Goal: Task Accomplishment & Management: Manage account settings

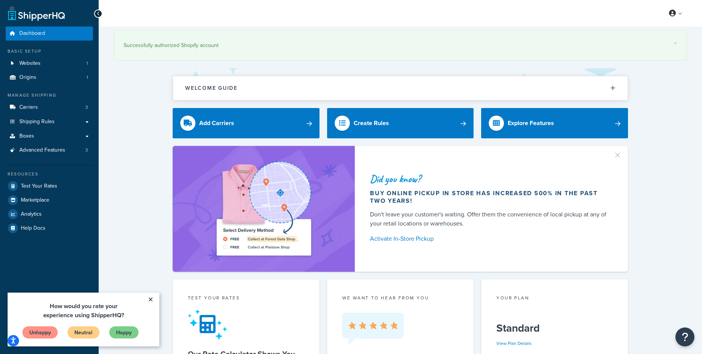
click at [151, 301] on link "×" at bounding box center [150, 300] width 13 height 14
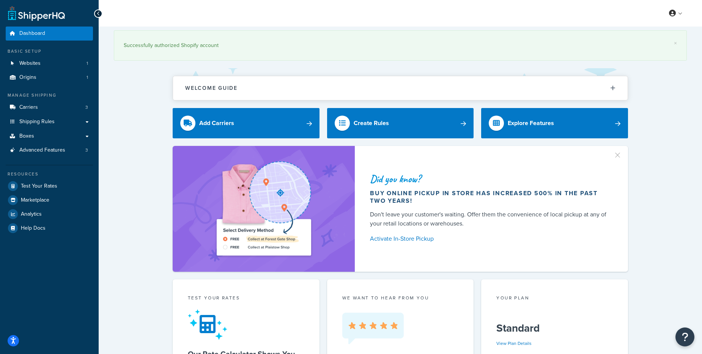
click at [141, 198] on div "Did you know? Buy online pickup in store has increased 500% in the past two yea…" at bounding box center [400, 209] width 573 height 126
click at [55, 122] on link "Shipping Rules" at bounding box center [49, 122] width 87 height 14
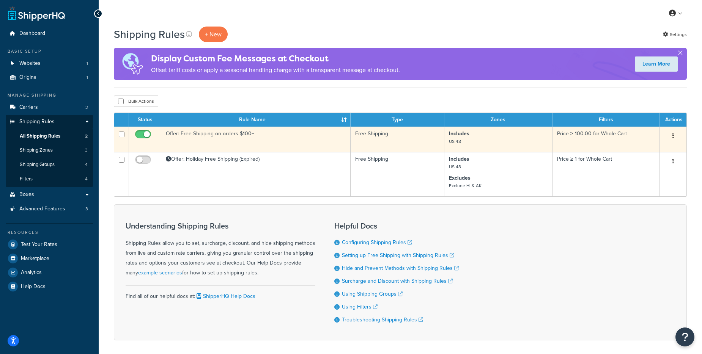
click at [671, 137] on button "button" at bounding box center [673, 136] width 11 height 12
click at [626, 146] on link "Edit" at bounding box center [648, 151] width 60 height 16
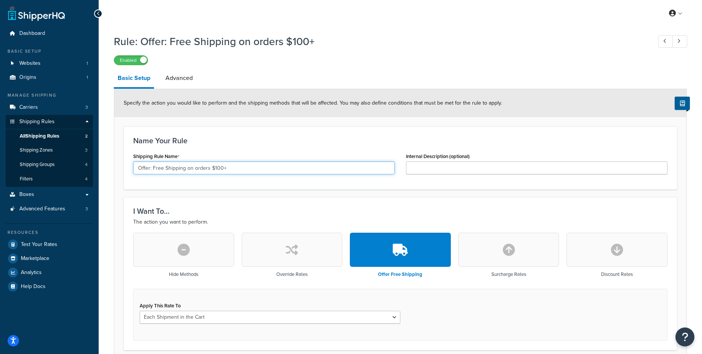
click at [220, 169] on input "Offer: Free Shipping on orders $100+" at bounding box center [263, 168] width 261 height 13
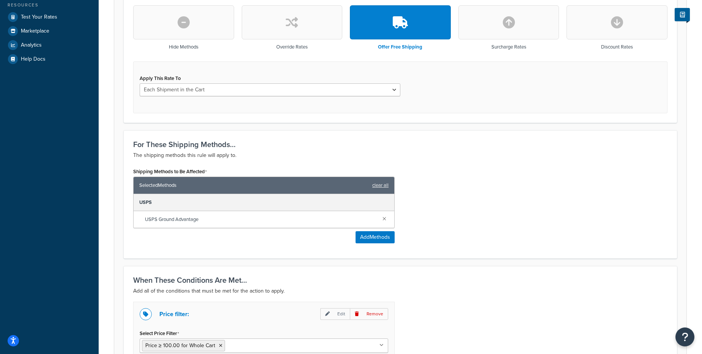
scroll to position [341, 0]
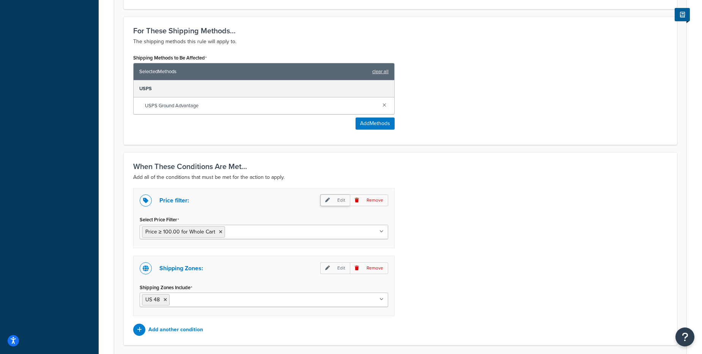
type input "Offer: Free Shipping on orders $50+"
click at [332, 201] on p "Edit" at bounding box center [335, 201] width 30 height 12
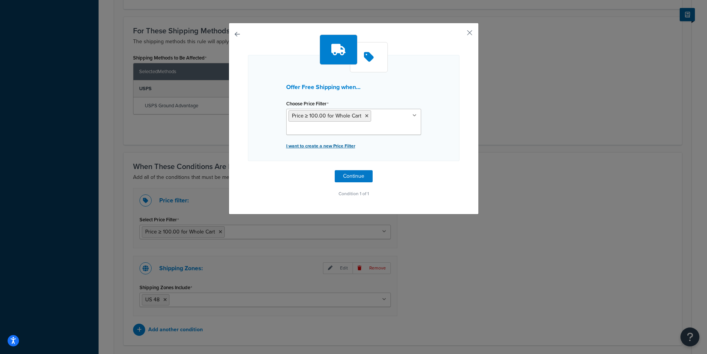
click at [319, 147] on p "I want to create a new Price Filter" at bounding box center [353, 146] width 135 height 11
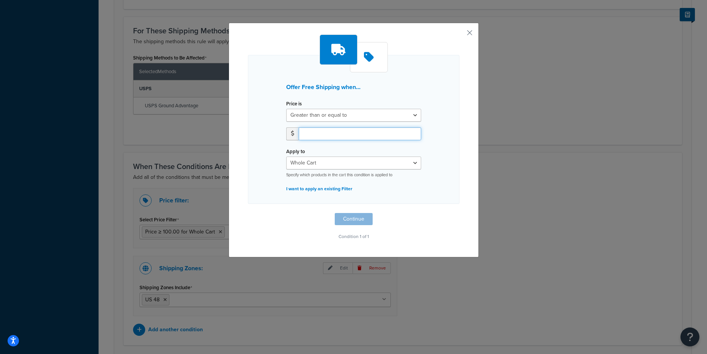
click at [318, 138] on input "number" at bounding box center [360, 133] width 123 height 13
click at [410, 132] on input "1" at bounding box center [360, 133] width 123 height 13
click at [410, 132] on input "2" at bounding box center [360, 133] width 123 height 13
click at [410, 132] on input "3" at bounding box center [360, 133] width 123 height 13
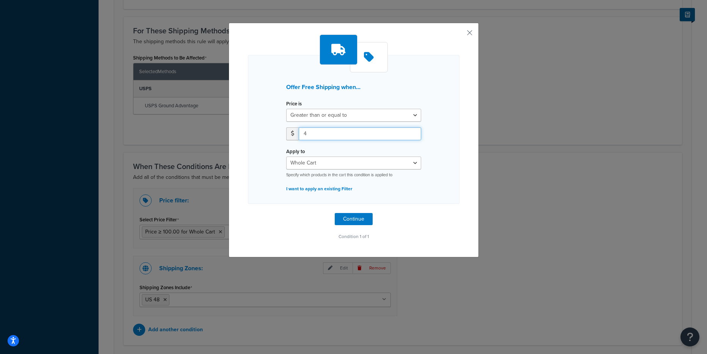
click at [410, 132] on input "4" at bounding box center [360, 133] width 123 height 13
click at [410, 132] on input "5" at bounding box center [360, 133] width 123 height 13
type input "6"
click at [410, 132] on input "6" at bounding box center [360, 133] width 123 height 13
type input "50.00"
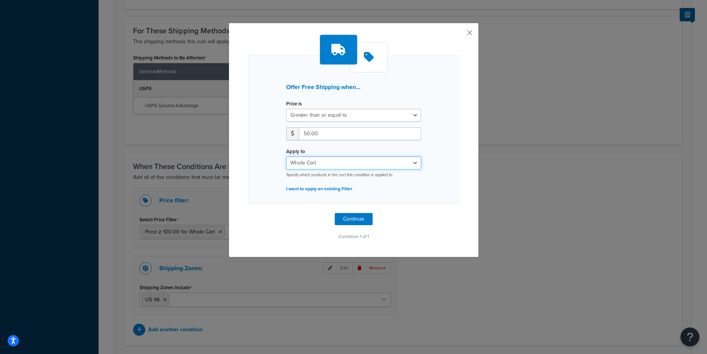
click at [412, 163] on select "Whole Cart Everything in Shipping Group Everything at Origin Each Item within S…" at bounding box center [353, 163] width 135 height 13
click at [355, 216] on button "Continue" at bounding box center [354, 219] width 38 height 12
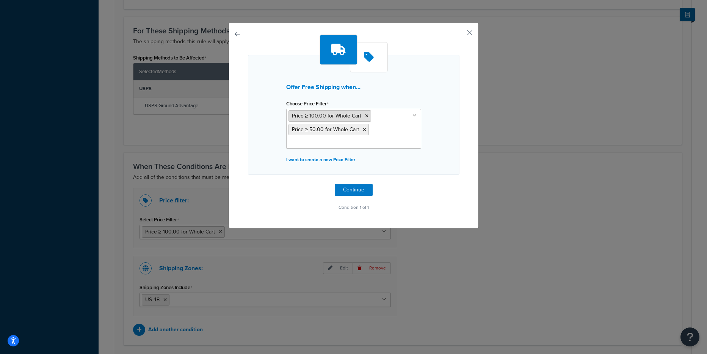
click at [365, 115] on icon at bounding box center [366, 116] width 3 height 5
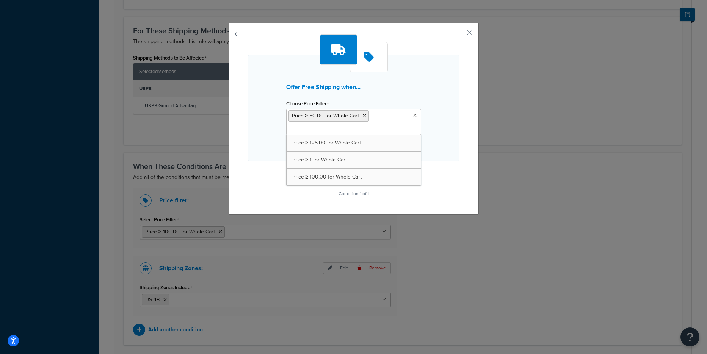
click at [451, 99] on div "Offer Free Shipping when... Choose Price Filter Price ≥ 50.00 for Whole Cart Pr…" at bounding box center [354, 108] width 212 height 106
click at [357, 174] on button "Continue" at bounding box center [354, 176] width 38 height 12
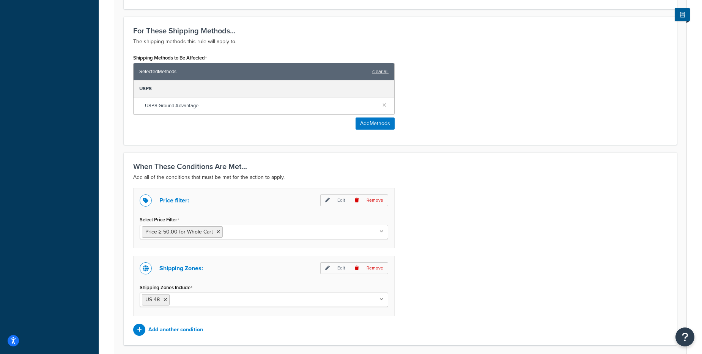
scroll to position [402, 0]
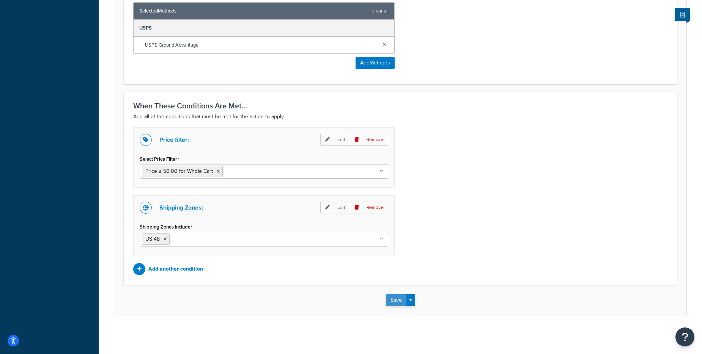
click at [400, 302] on button "Save" at bounding box center [396, 300] width 20 height 12
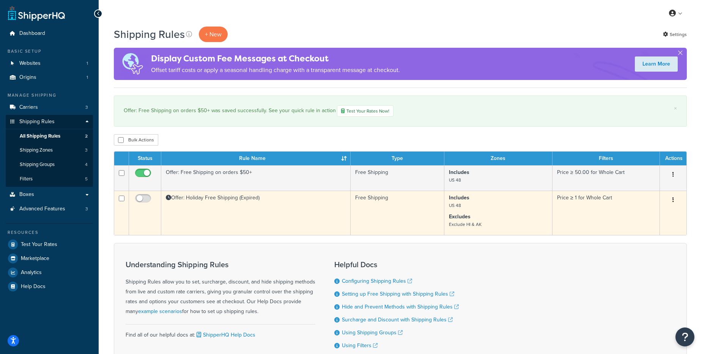
click at [673, 199] on icon "button" at bounding box center [673, 199] width 2 height 5
click at [626, 217] on icon at bounding box center [624, 214] width 5 height 5
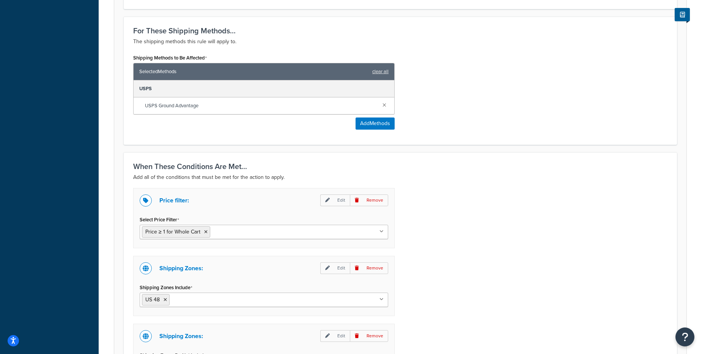
scroll to position [455, 0]
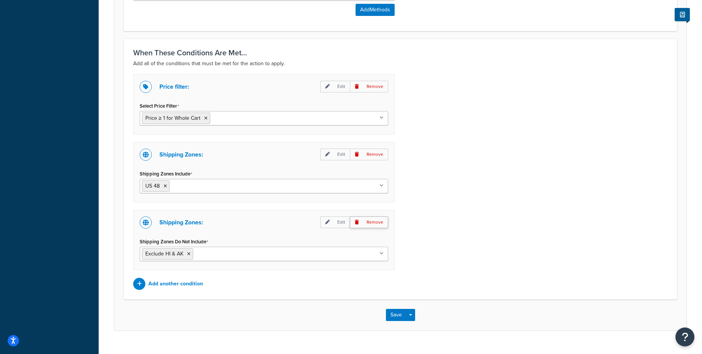
click at [384, 222] on p "Remove" at bounding box center [369, 223] width 38 height 12
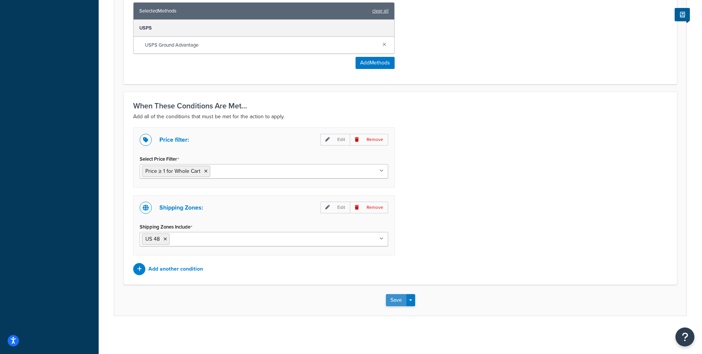
click at [400, 300] on button "Save" at bounding box center [396, 300] width 20 height 12
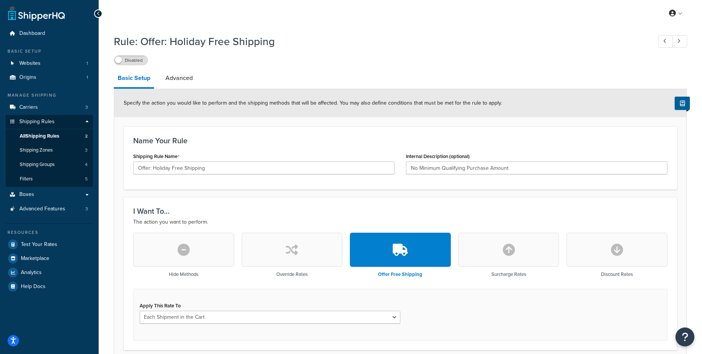
scroll to position [190, 0]
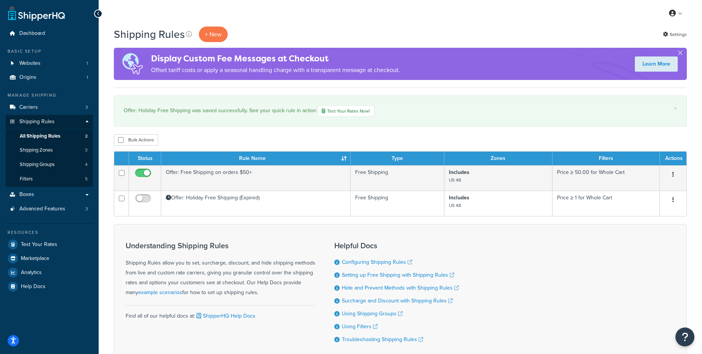
scroll to position [38, 0]
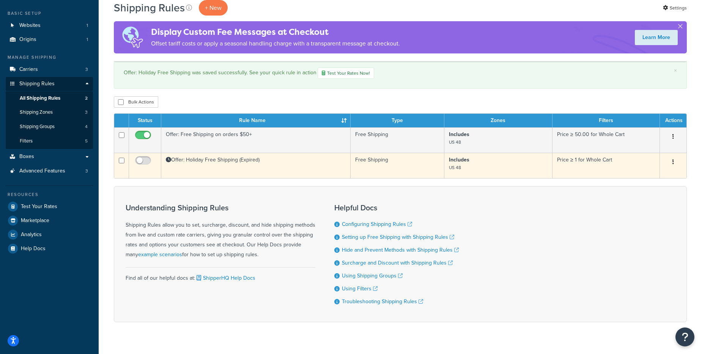
click at [673, 162] on icon "button" at bounding box center [673, 161] width 2 height 5
click at [629, 177] on link "Edit" at bounding box center [648, 177] width 60 height 16
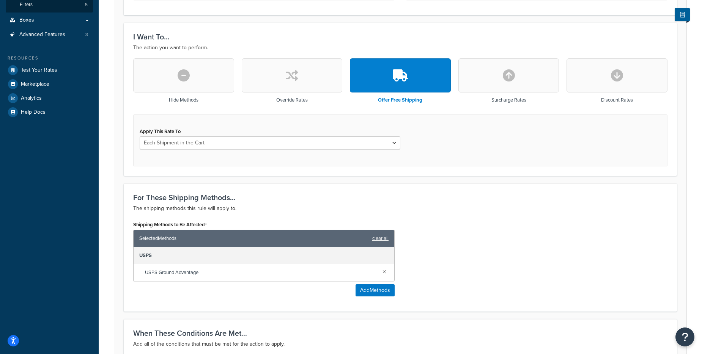
scroll to position [23, 0]
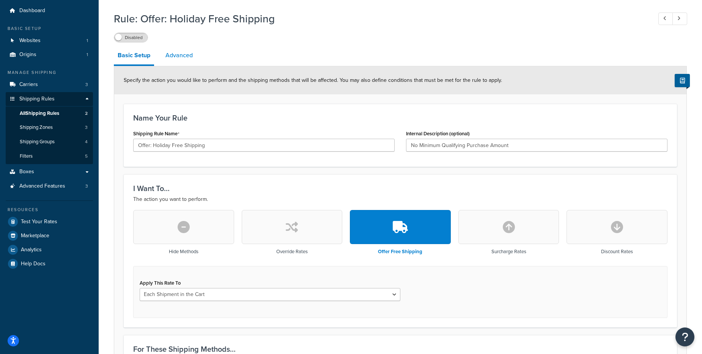
click at [178, 54] on link "Advanced" at bounding box center [179, 55] width 35 height 18
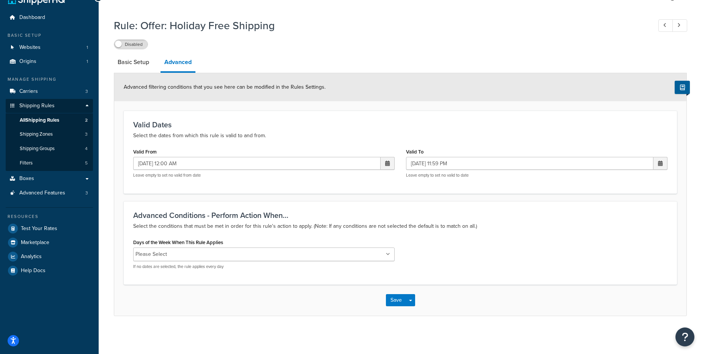
scroll to position [16, 0]
click at [382, 256] on ul "Please Select" at bounding box center [263, 255] width 261 height 14
click at [188, 167] on input "02/17/2024 12:00 AM" at bounding box center [256, 163] width 247 height 13
click at [371, 179] on th "February 2024" at bounding box center [346, 178] width 65 height 12
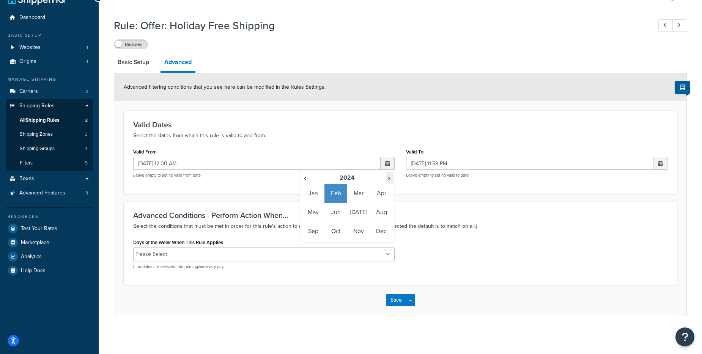
click at [388, 176] on span "›" at bounding box center [389, 178] width 6 height 11
click at [358, 229] on td "Nov" at bounding box center [358, 231] width 23 height 19
click at [372, 246] on td "28" at bounding box center [372, 246] width 13 height 11
type input "11/28/2025 12:00 AM"
click at [662, 165] on span at bounding box center [660, 163] width 5 height 5
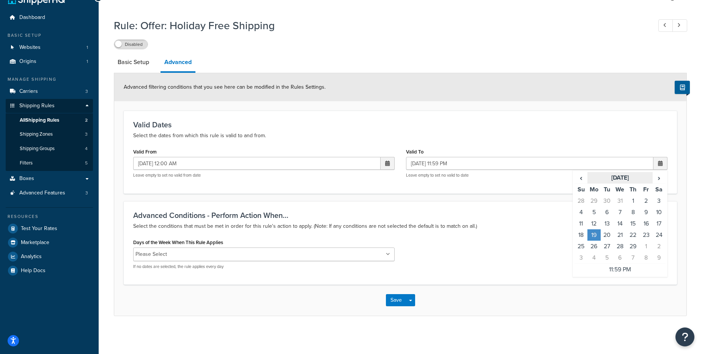
click at [631, 176] on th "February 2024" at bounding box center [619, 178] width 65 height 12
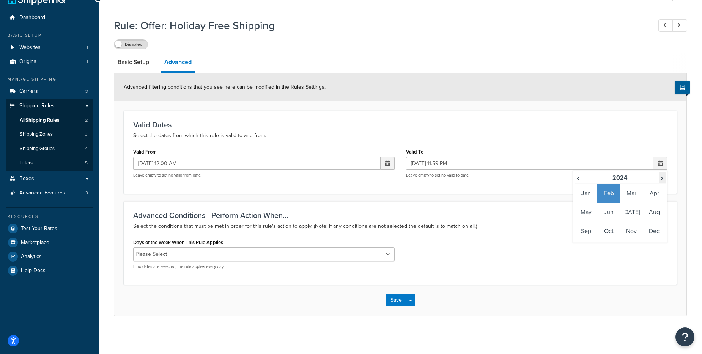
click at [659, 177] on span "›" at bounding box center [662, 178] width 6 height 11
click at [652, 228] on td "Dec" at bounding box center [654, 231] width 23 height 19
click at [593, 201] on td "1" at bounding box center [593, 200] width 13 height 11
type input "12/01/2025 11:59 PM"
click at [508, 179] on div "Valid To 12/01/2025 11:59 PM ‹ December 2025 › Su Mo Tu We Th Fr Sa 30 1 2 3 4 …" at bounding box center [536, 165] width 273 height 38
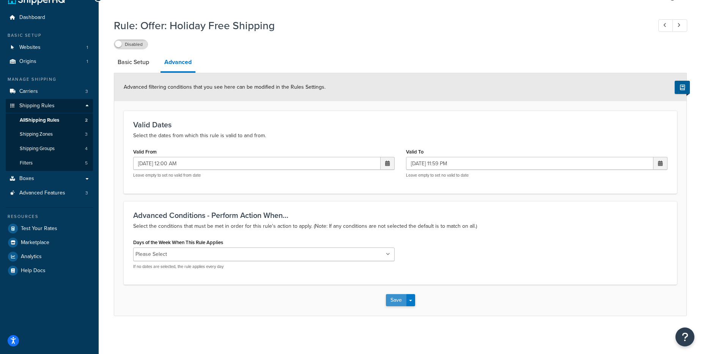
click at [390, 298] on button "Save" at bounding box center [396, 300] width 20 height 12
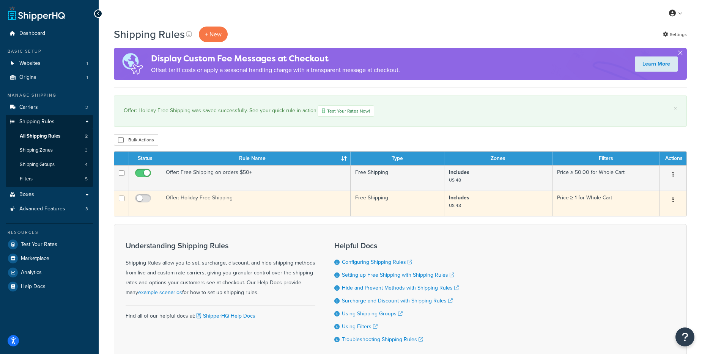
click at [675, 202] on button "button" at bounding box center [673, 200] width 11 height 12
click at [641, 216] on link "Edit" at bounding box center [648, 215] width 60 height 16
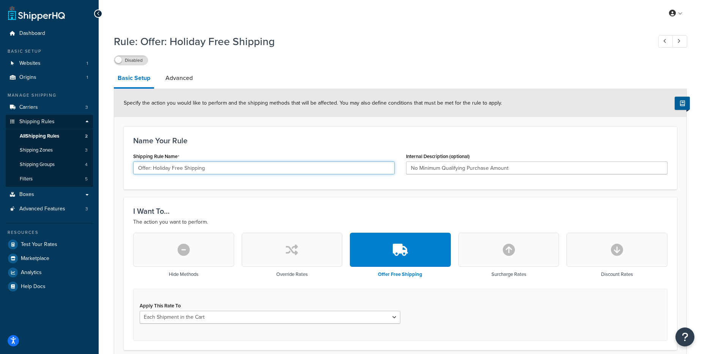
drag, startPoint x: 212, startPoint y: 170, endPoint x: 153, endPoint y: 173, distance: 58.9
click at [153, 173] on input "Offer: Holiday Free Shipping" at bounding box center [263, 168] width 261 height 13
click at [181, 168] on input "Offer: [DATE][DATE] Shipping" at bounding box center [263, 168] width 261 height 13
type input "Offer: [DATE][DATE] Shipping"
click at [446, 46] on h1 "Rule: Offer: Holiday Free Shipping" at bounding box center [379, 41] width 530 height 15
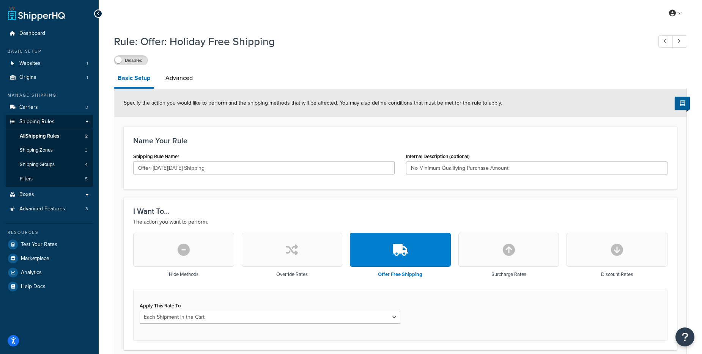
click at [383, 55] on div "Disabled" at bounding box center [400, 60] width 573 height 11
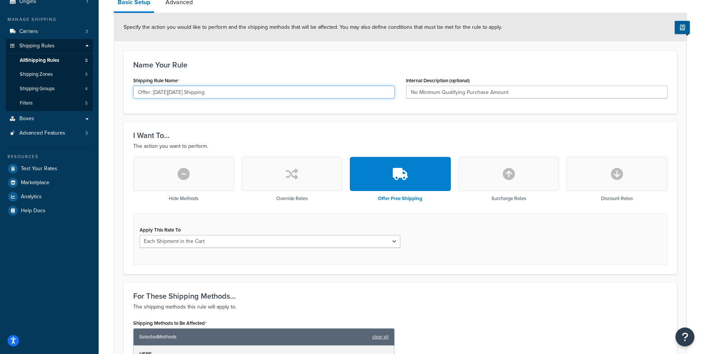
click at [180, 93] on input "Offer: [DATE][DATE] Shipping" at bounding box center [263, 92] width 261 height 13
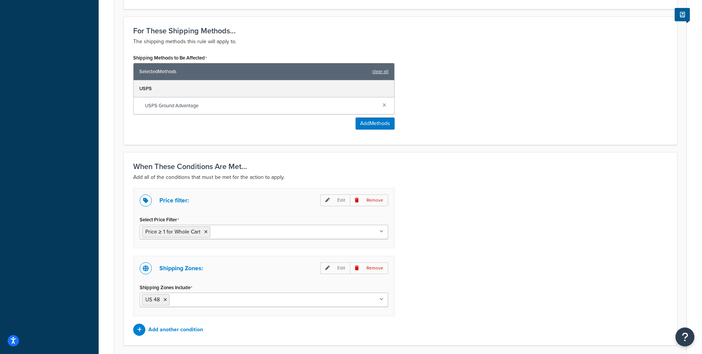
scroll to position [402, 0]
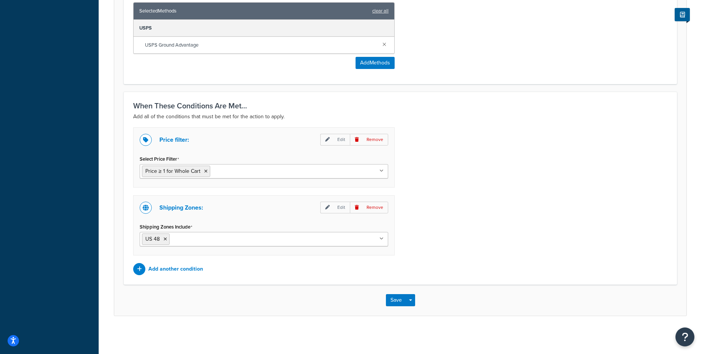
click at [545, 239] on div "Price filter: Edit Remove Select Price Filter Price ≥ 1 for Whole Cart Price ≥ …" at bounding box center [399, 201] width 545 height 148
click at [393, 301] on button "Save" at bounding box center [396, 300] width 20 height 12
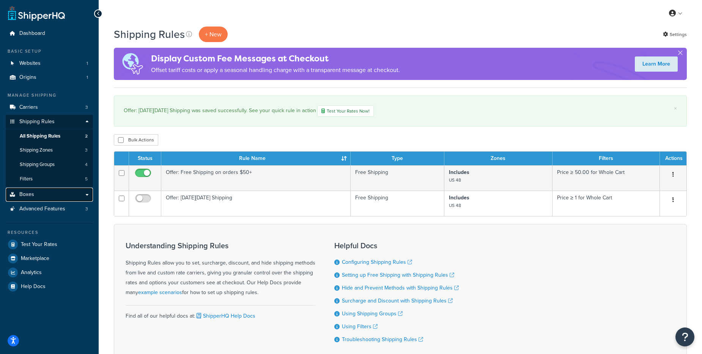
click at [89, 196] on link "Boxes" at bounding box center [49, 195] width 87 height 14
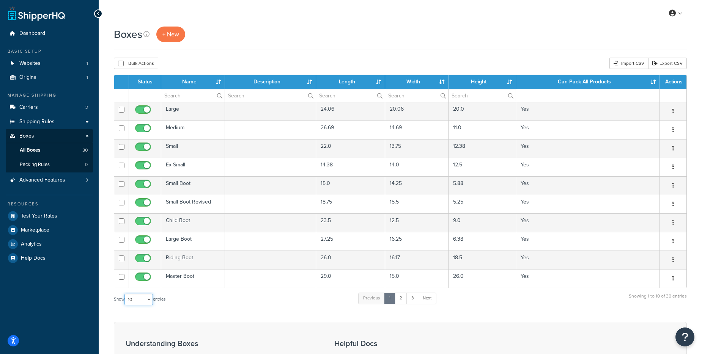
click at [151, 302] on select "10 15 25 50 100 1000" at bounding box center [138, 299] width 28 height 11
select select "1000"
click at [125, 294] on select "10 15 25 50 100 1000" at bounding box center [138, 299] width 28 height 11
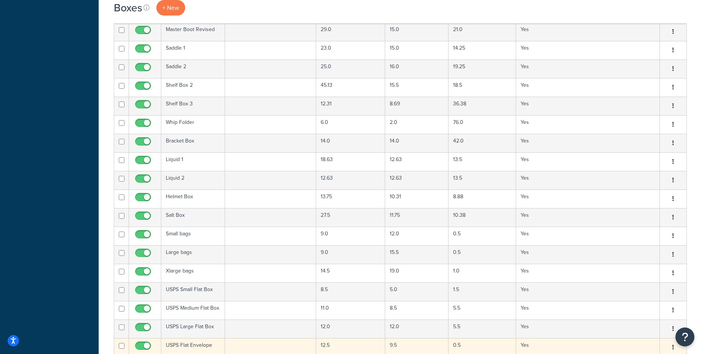
scroll to position [455, 0]
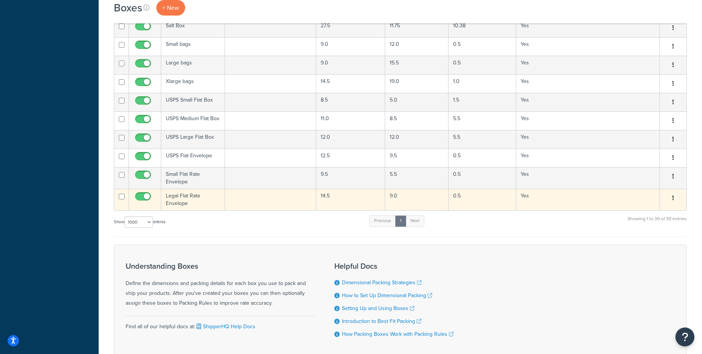
click at [671, 194] on button "button" at bounding box center [673, 198] width 11 height 12
click at [632, 214] on link "Edit" at bounding box center [648, 213] width 60 height 16
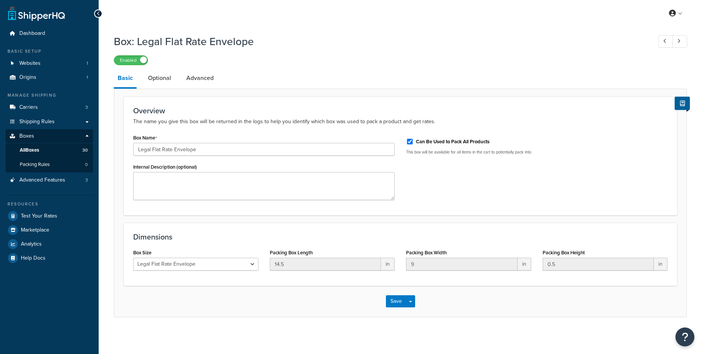
select select "usps_legal_flat_rate_evelope"
click at [409, 141] on input "Can Be Used to Pack All Products" at bounding box center [410, 142] width 8 height 6
checkbox input "false"
click at [490, 177] on div "Box Name Legal Flat Rate Envelope Internal Description (optional) Can Be Used t…" at bounding box center [399, 169] width 545 height 74
click at [396, 302] on button "Save" at bounding box center [396, 301] width 20 height 12
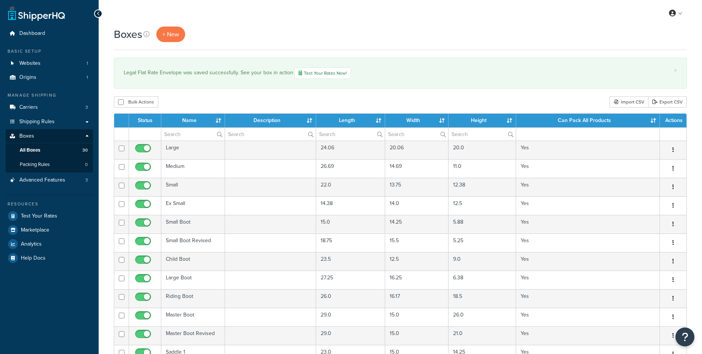
select select "1000"
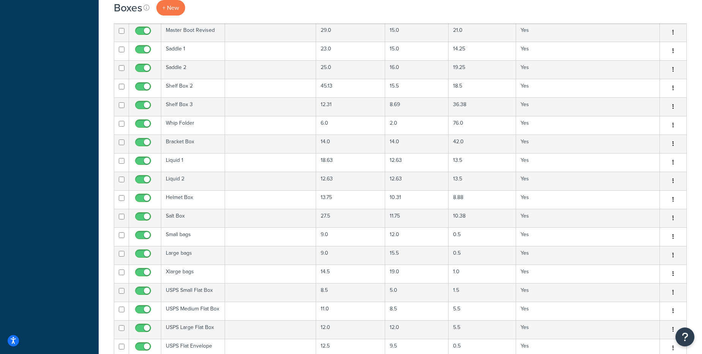
scroll to position [493, 0]
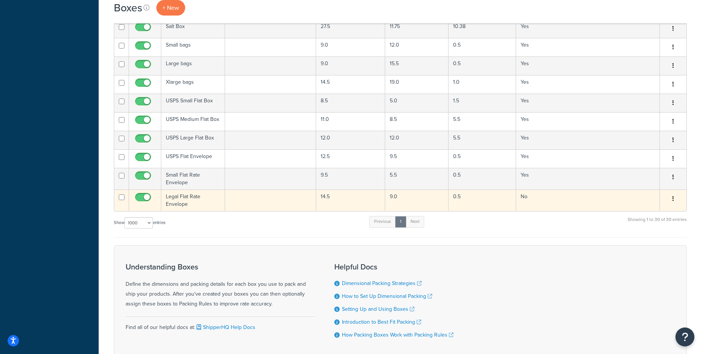
click at [673, 200] on icon "button" at bounding box center [673, 198] width 2 height 5
click at [635, 212] on link "Edit" at bounding box center [648, 214] width 60 height 16
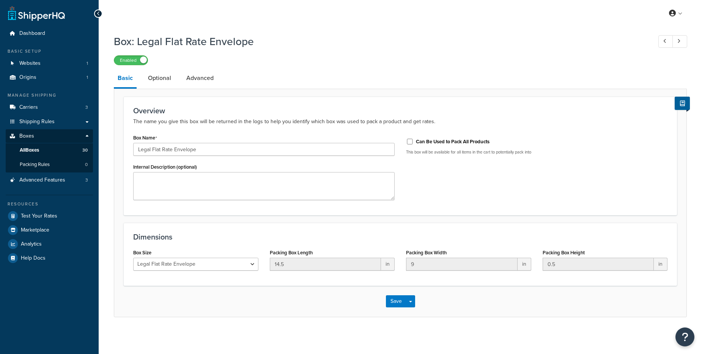
select select "usps_legal_flat_rate_evelope"
click at [160, 81] on link "Optional" at bounding box center [159, 78] width 31 height 18
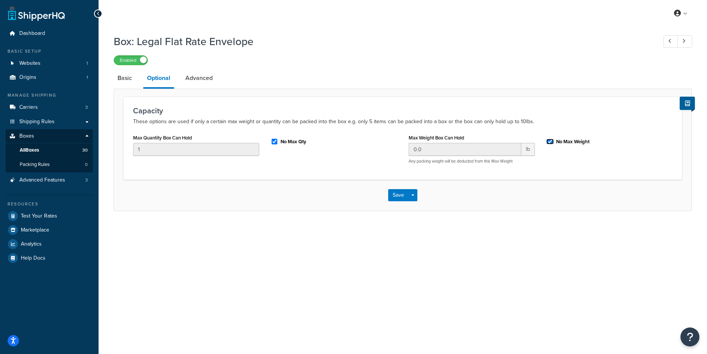
click at [551, 141] on input "No Max Weight" at bounding box center [551, 142] width 8 height 6
checkbox input "false"
click at [427, 143] on input "0.0" at bounding box center [465, 149] width 113 height 13
drag, startPoint x: 427, startPoint y: 146, endPoint x: 378, endPoint y: 140, distance: 49.3
click at [378, 140] on div "Max Quantity Box Can Hold 1 No Max Qty Max Weight Box Can Hold 0.0 lb Any packi…" at bounding box center [402, 151] width 551 height 38
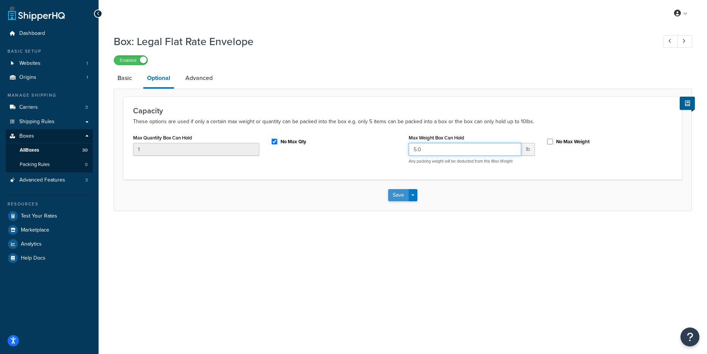
type input "5.0"
click at [401, 192] on button "Save" at bounding box center [398, 195] width 20 height 12
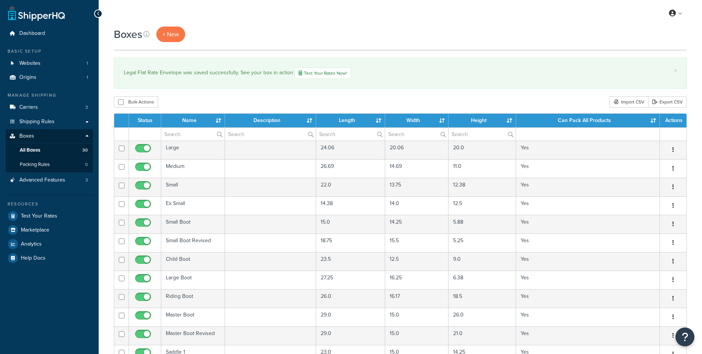
select select "1000"
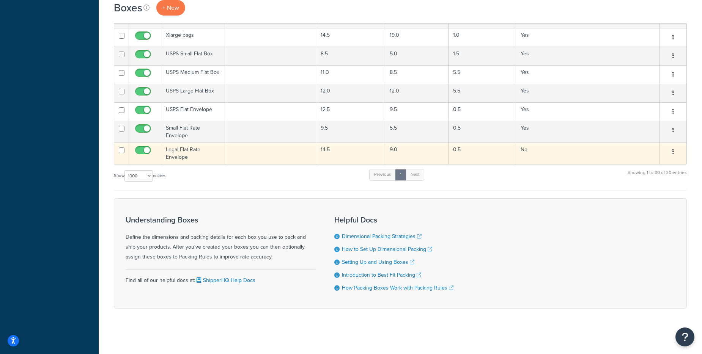
click at [673, 152] on icon "button" at bounding box center [673, 151] width 2 height 5
click at [632, 166] on link "Edit" at bounding box center [648, 167] width 60 height 16
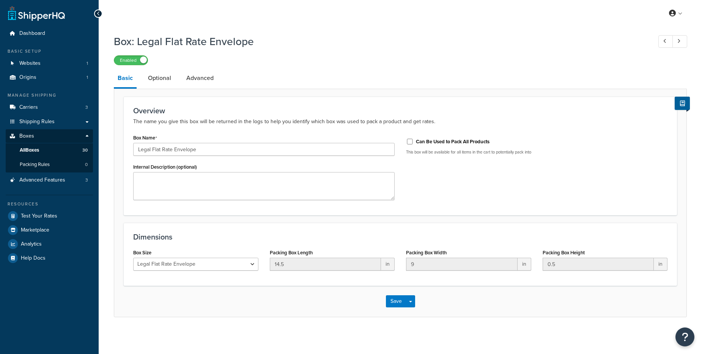
select select "usps_legal_flat_rate_evelope"
click at [200, 79] on link "Advanced" at bounding box center [199, 78] width 35 height 18
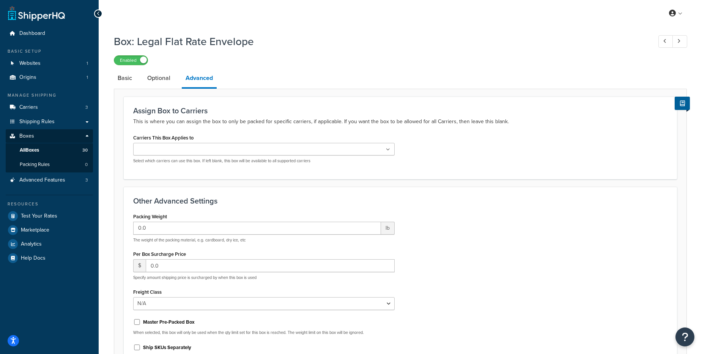
click at [388, 152] on ul at bounding box center [263, 149] width 261 height 13
click at [498, 136] on div "Carriers This Box Applies to USPS FedEx USPS (2) Select which carriers can use …" at bounding box center [399, 151] width 545 height 39
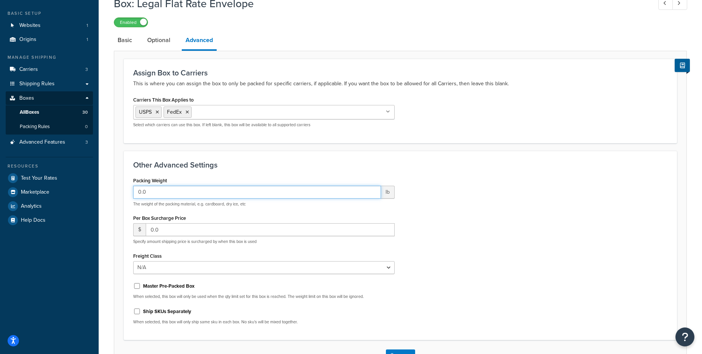
drag, startPoint x: 146, startPoint y: 190, endPoint x: 130, endPoint y: 191, distance: 15.6
click at [130, 191] on div "Packing Weight 0.0 lb The weight of the packing material, e.g. cardboard, dry i…" at bounding box center [263, 253] width 273 height 156
type input "5"
type input "2.0"
click at [445, 244] on div "Packing Weight 2.0 lb The weight of the packing material, e.g. cardboard, dry i…" at bounding box center [399, 253] width 545 height 156
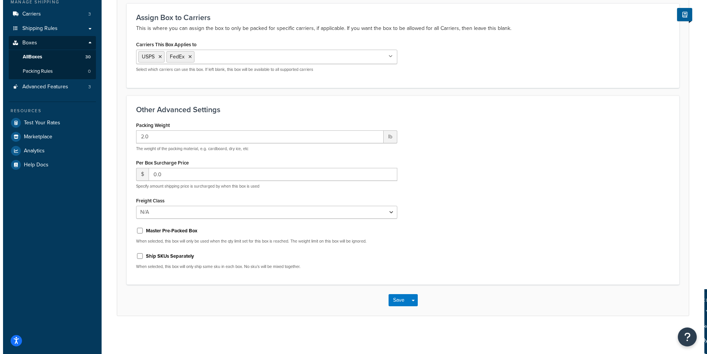
scroll to position [0, 0]
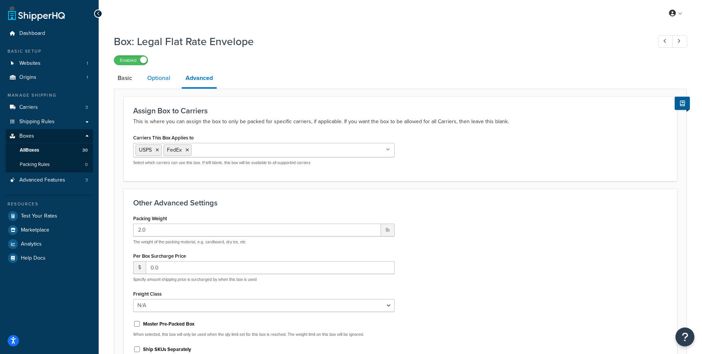
click at [160, 80] on link "Optional" at bounding box center [158, 78] width 31 height 18
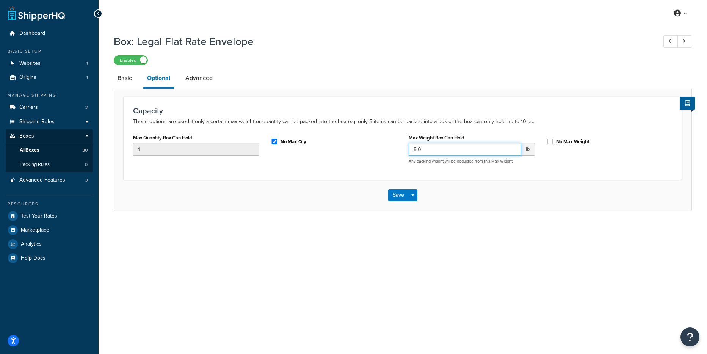
click at [337, 149] on div "Max Quantity Box Can Hold 1 No Max Qty Max Weight Box Can Hold 5.0 lb Any packi…" at bounding box center [402, 151] width 551 height 38
type input "2.0"
click at [401, 197] on button "Save" at bounding box center [398, 195] width 20 height 12
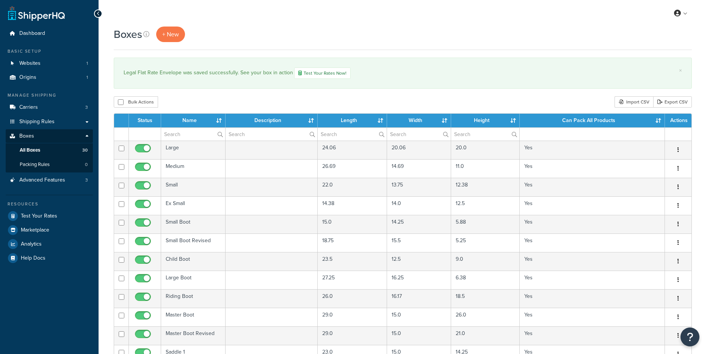
select select "1000"
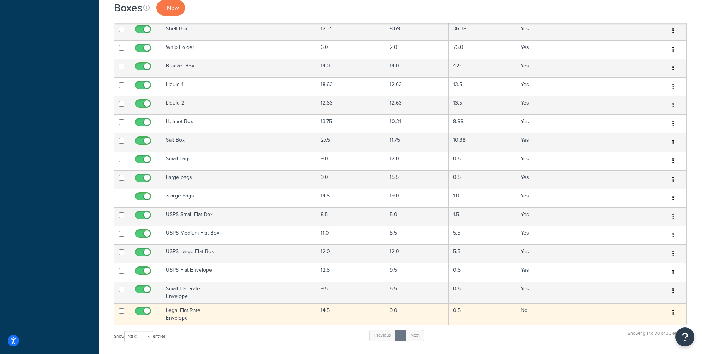
scroll to position [455, 0]
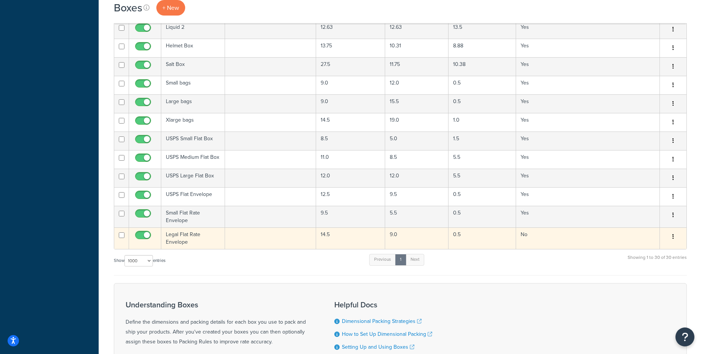
click at [673, 236] on icon "button" at bounding box center [673, 236] width 2 height 5
click at [634, 253] on link "Edit" at bounding box center [648, 252] width 60 height 16
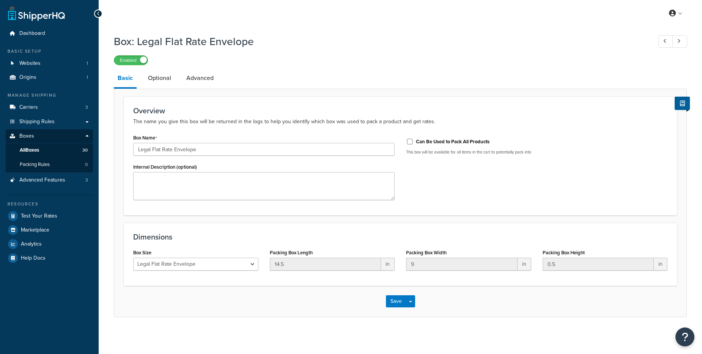
select select "usps_legal_flat_rate_evelope"
click at [206, 82] on link "Advanced" at bounding box center [199, 78] width 35 height 18
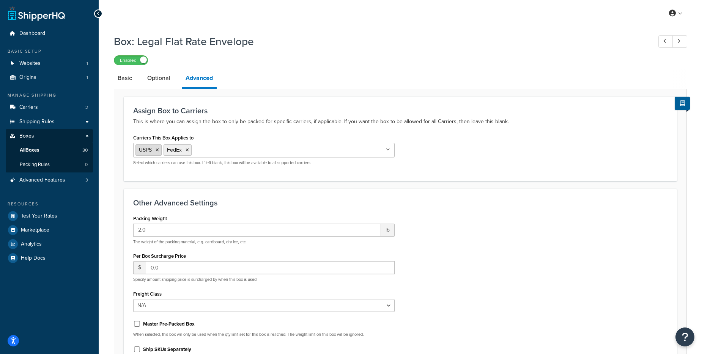
click at [157, 150] on icon at bounding box center [157, 150] width 3 height 5
click at [604, 144] on div "Carriers This Box Applies to FedEx USPS USPS (2) Select which carriers can use …" at bounding box center [399, 151] width 545 height 39
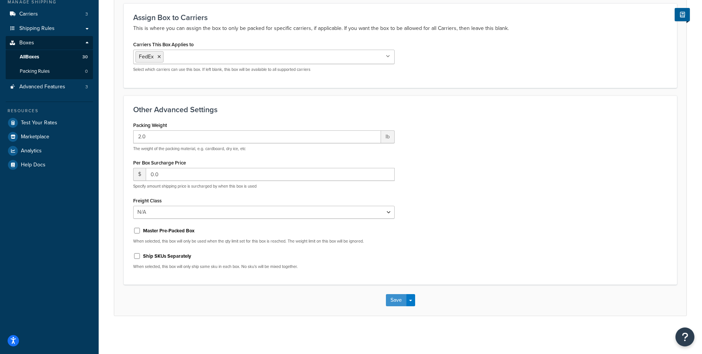
click at [393, 298] on button "Save" at bounding box center [396, 300] width 20 height 12
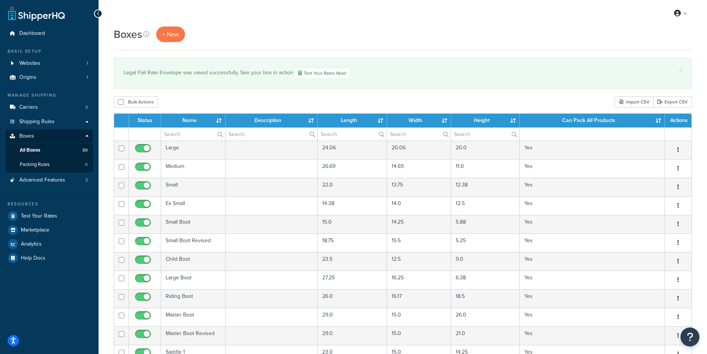
select select "1000"
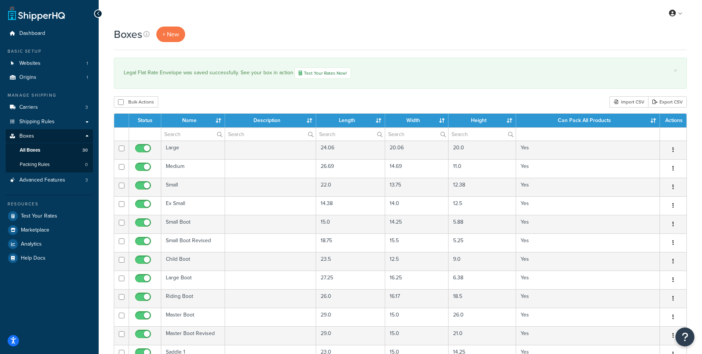
click at [564, 72] on div "Legal Flat Rate Envelope was saved successfully. See your box in action Test Yo…" at bounding box center [400, 73] width 553 height 11
click at [365, 31] on div "Boxes + New" at bounding box center [400, 35] width 573 height 16
